Goal: Communication & Community: Answer question/provide support

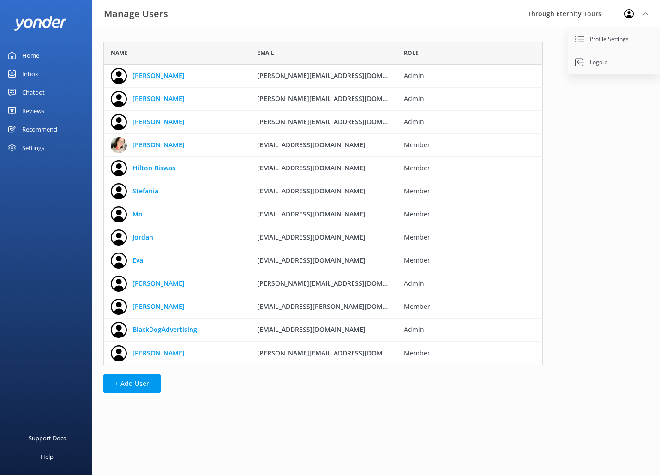
scroll to position [323, 439]
click at [27, 74] on div "Inbox" at bounding box center [30, 74] width 16 height 18
